Goal: Find specific page/section: Find specific page/section

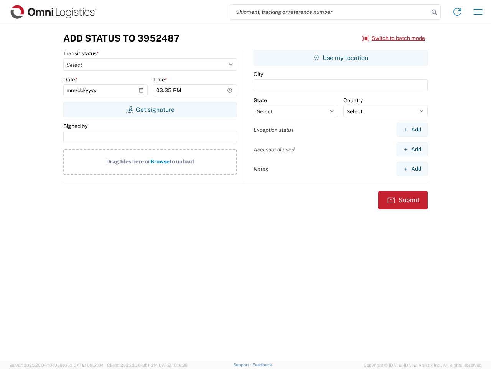
click at [330, 12] on input "search" at bounding box center [329, 12] width 199 height 15
click at [435, 12] on icon at bounding box center [434, 12] width 11 height 11
click at [458, 12] on icon at bounding box center [457, 12] width 12 height 12
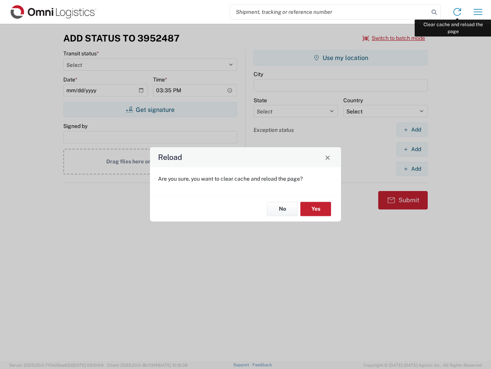
click at [478, 12] on div "Reload Are you sure, you want to clear cache and reload the page? No Yes" at bounding box center [245, 184] width 491 height 369
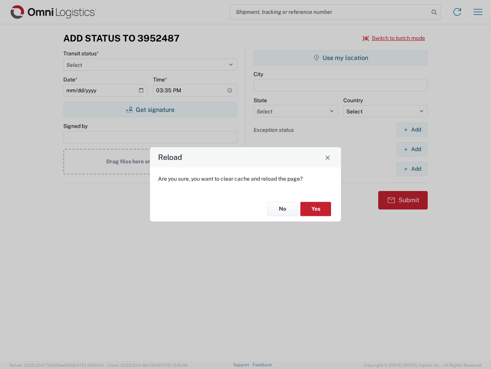
click at [394, 38] on div "Reload Are you sure, you want to clear cache and reload the page? No Yes" at bounding box center [245, 184] width 491 height 369
click at [150, 109] on div "Reload Are you sure, you want to clear cache and reload the page? No Yes" at bounding box center [245, 184] width 491 height 369
click at [341, 58] on div "Reload Are you sure, you want to clear cache and reload the page? No Yes" at bounding box center [245, 184] width 491 height 369
click at [412, 129] on div "Reload Are you sure, you want to clear cache and reload the page? No Yes" at bounding box center [245, 184] width 491 height 369
click at [412, 149] on div "Reload Are you sure, you want to clear cache and reload the page? No Yes" at bounding box center [245, 184] width 491 height 369
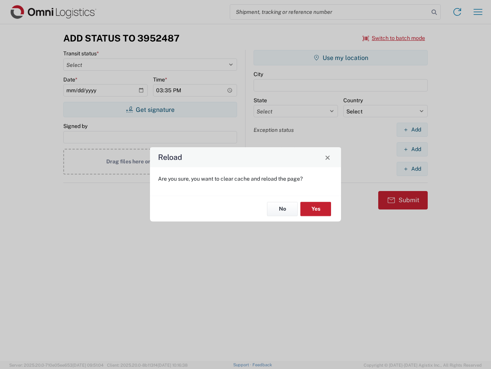
click at [412, 169] on div "Reload Are you sure, you want to clear cache and reload the page? No Yes" at bounding box center [245, 184] width 491 height 369
